Goal: Check status

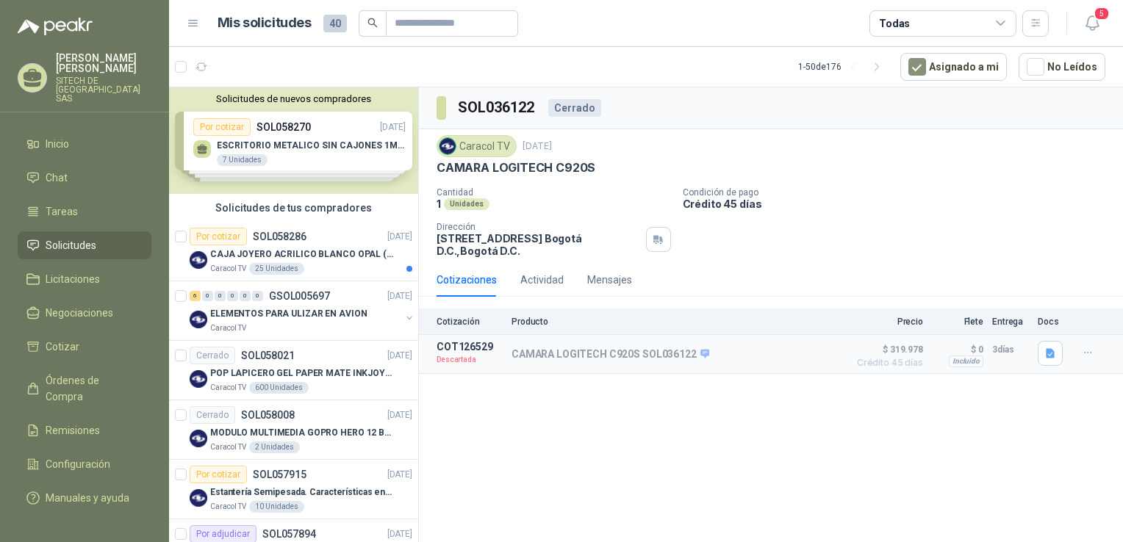
drag, startPoint x: 337, startPoint y: 307, endPoint x: 520, endPoint y: 381, distance: 196.5
drag, startPoint x: 279, startPoint y: 331, endPoint x: 579, endPoint y: 459, distance: 326.6
